Goal: Information Seeking & Learning: Learn about a topic

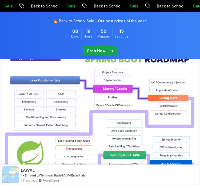
scroll to position [481, 0]
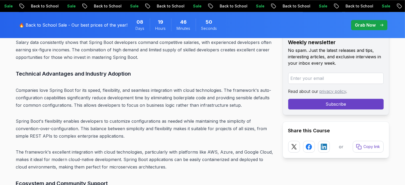
scroll to position [1558, 0]
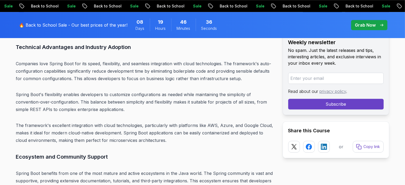
click at [200, 75] on p "Companies love Spring Boot for its speed, flexibility, and seamless integration…" at bounding box center [145, 71] width 258 height 22
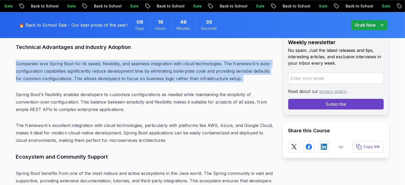
click at [200, 75] on p "Companies love Spring Boot for its speed, flexibility, and seamless integration…" at bounding box center [145, 71] width 258 height 22
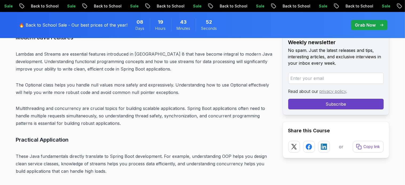
scroll to position [1974, 0]
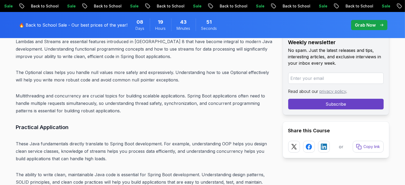
click at [111, 75] on p "The Optional class helps you handle null values more safely and expressively. U…" at bounding box center [145, 76] width 258 height 15
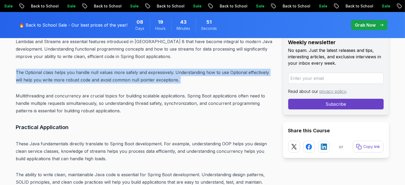
click at [111, 75] on p "The Optional class helps you handle null values more safely and expressively. U…" at bounding box center [145, 76] width 258 height 15
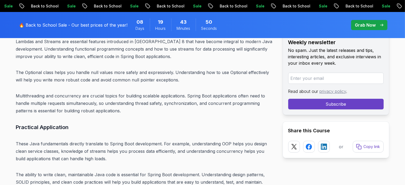
click at [111, 75] on p "The Optional class helps you handle null values more safely and expressively. U…" at bounding box center [145, 76] width 258 height 15
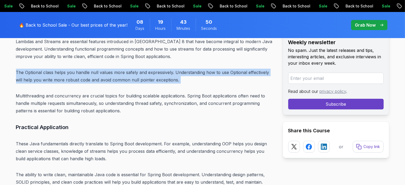
click at [111, 75] on p "The Optional class helps you handle null values more safely and expressively. U…" at bounding box center [145, 76] width 258 height 15
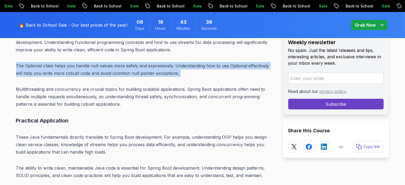
scroll to position [1983, 0]
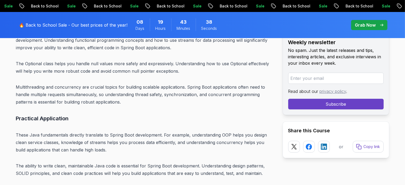
click at [115, 85] on p "Multithreading and concurrency are crucial topics for building scalable applica…" at bounding box center [145, 95] width 258 height 22
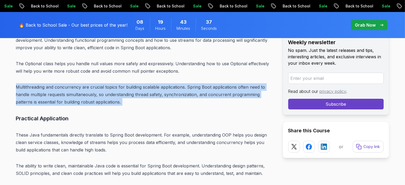
click at [115, 85] on p "Multithreading and concurrency are crucial topics for building scalable applica…" at bounding box center [145, 95] width 258 height 22
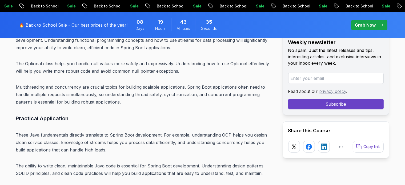
click at [120, 88] on p "Multithreading and concurrency are crucial topics for building scalable applica…" at bounding box center [145, 95] width 258 height 22
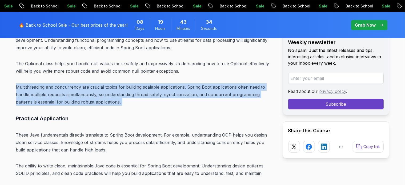
click at [120, 88] on p "Multithreading and concurrency are crucial topics for building scalable applica…" at bounding box center [145, 95] width 258 height 22
click at [134, 94] on p "Multithreading and concurrency are crucial topics for building scalable applica…" at bounding box center [145, 95] width 258 height 22
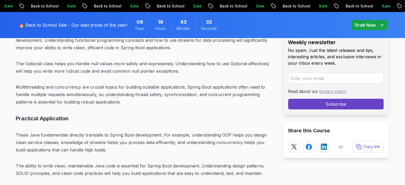
click at [134, 94] on p "Multithreading and concurrency are crucial topics for building scalable applica…" at bounding box center [145, 95] width 258 height 22
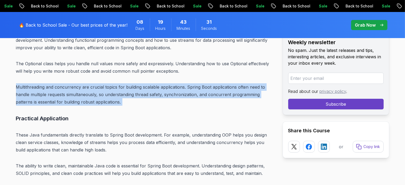
click at [134, 94] on p "Multithreading and concurrency are crucial topics for building scalable applica…" at bounding box center [145, 95] width 258 height 22
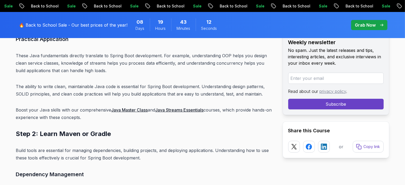
scroll to position [2063, 0]
click at [135, 82] on p "The ability to write clean, maintainable Java code is essential for Spring Boot…" at bounding box center [145, 89] width 258 height 15
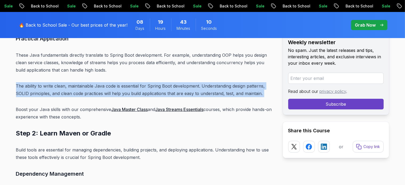
click at [135, 82] on p "The ability to write clean, maintainable Java code is essential for Spring Boot…" at bounding box center [145, 89] width 258 height 15
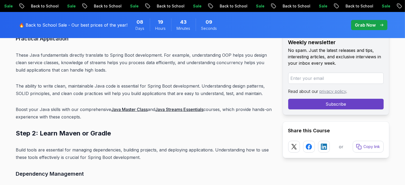
click at [135, 82] on p "The ability to write clean, maintainable Java code is essential for Spring Boot…" at bounding box center [145, 89] width 258 height 15
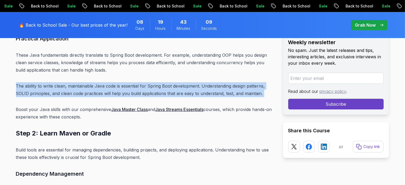
click at [135, 82] on p "The ability to write clean, maintainable Java code is essential for Spring Boot…" at bounding box center [145, 89] width 258 height 15
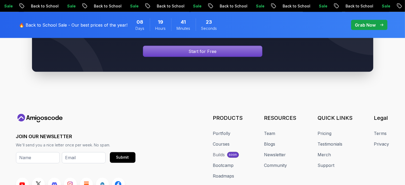
scroll to position [7008, 0]
